Goal: Navigation & Orientation: Find specific page/section

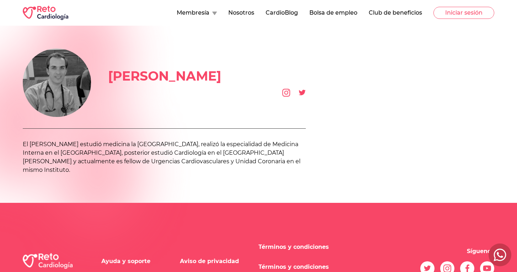
click at [51, 11] on img at bounding box center [46, 13] width 46 height 14
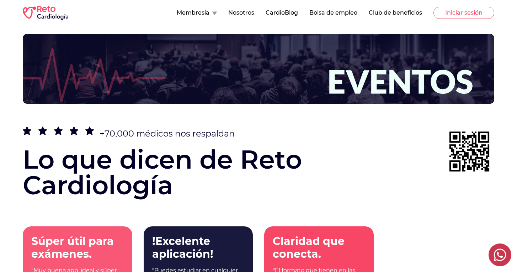
scroll to position [1765, 0]
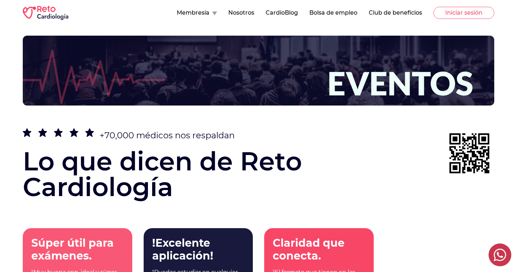
click at [214, 12] on icon at bounding box center [214, 14] width 5 height 4
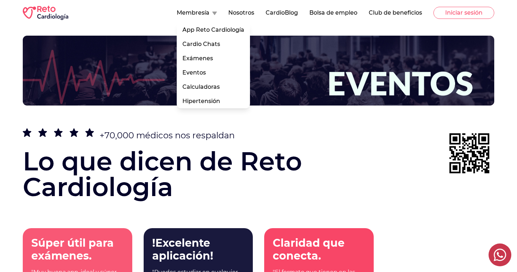
click at [244, 16] on button "Nosotros" at bounding box center [241, 13] width 26 height 9
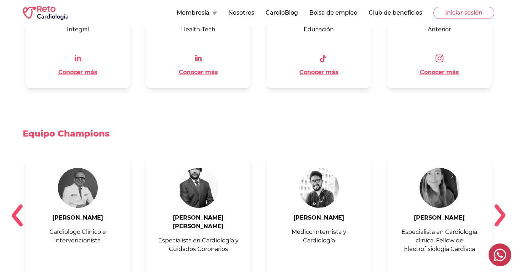
scroll to position [870, 0]
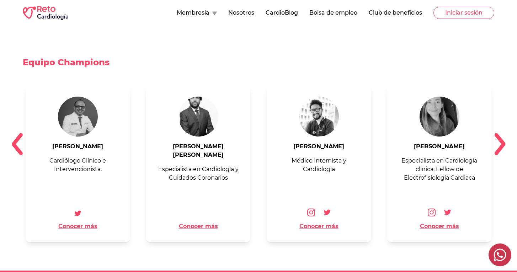
click at [505, 138] on img at bounding box center [500, 143] width 11 height 23
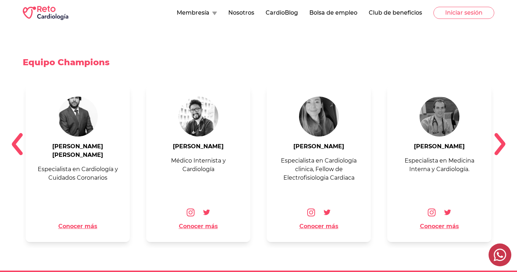
click at [505, 138] on img at bounding box center [500, 143] width 11 height 23
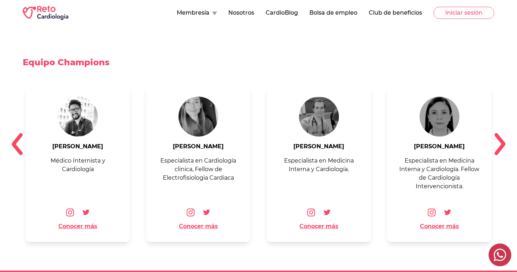
click at [505, 138] on img at bounding box center [500, 143] width 11 height 23
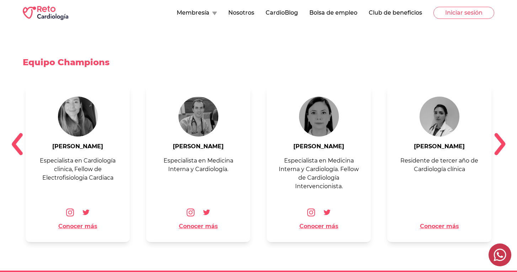
click at [505, 138] on img at bounding box center [500, 143] width 11 height 23
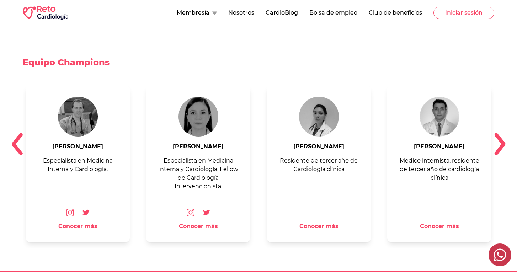
click at [505, 138] on img at bounding box center [500, 143] width 11 height 23
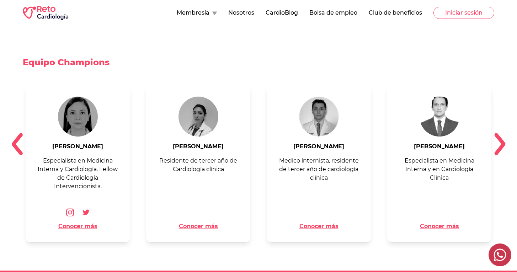
click at [505, 138] on img at bounding box center [500, 143] width 11 height 23
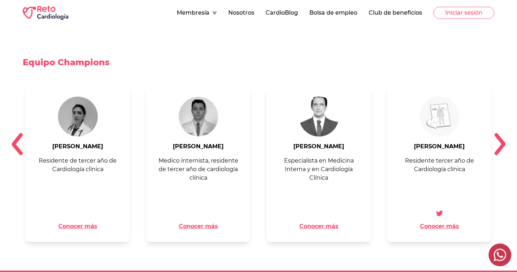
click at [505, 138] on img at bounding box center [500, 143] width 11 height 23
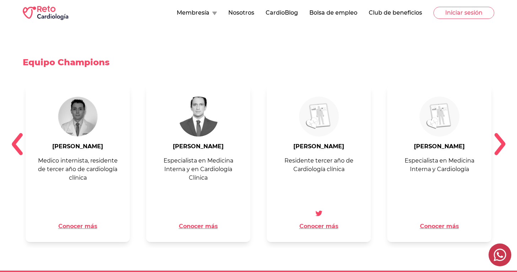
click at [505, 138] on img at bounding box center [500, 143] width 11 height 23
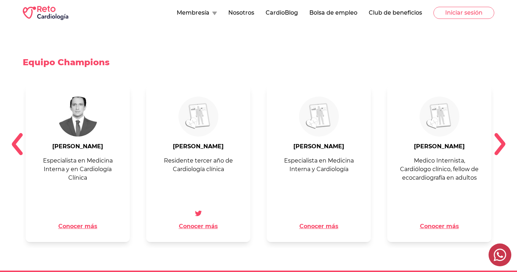
click at [505, 138] on img at bounding box center [500, 143] width 11 height 23
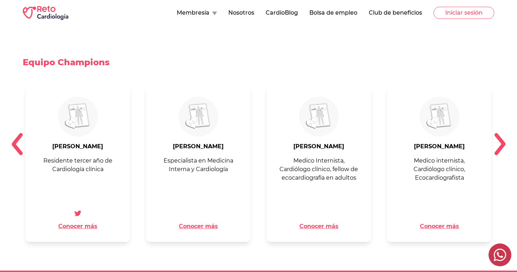
click at [505, 138] on img at bounding box center [500, 143] width 11 height 23
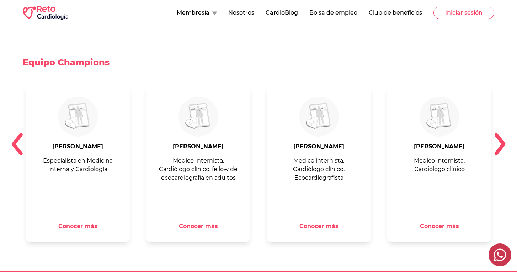
click at [505, 138] on img at bounding box center [500, 143] width 11 height 23
click at [502, 135] on img at bounding box center [500, 143] width 11 height 23
